Goal: Navigation & Orientation: Go to known website

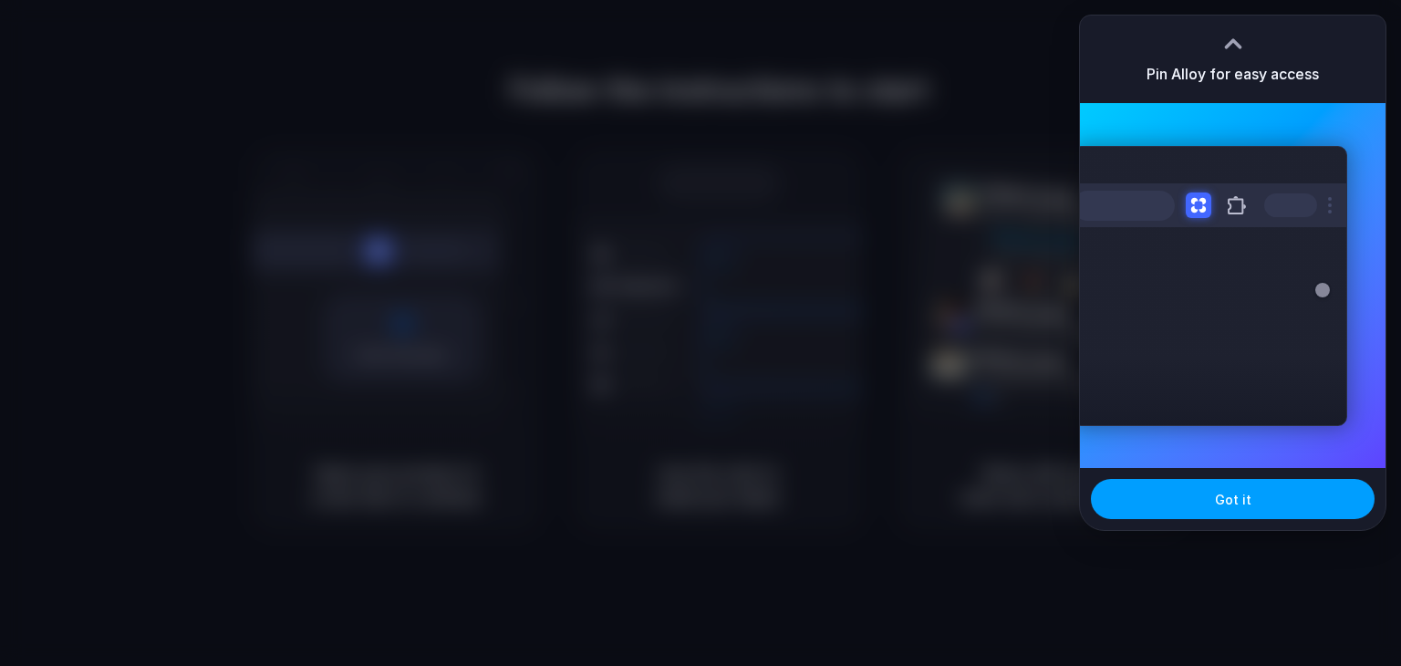
click at [1283, 499] on button "Got it" at bounding box center [1233, 499] width 284 height 40
